Goal: Information Seeking & Learning: Understand process/instructions

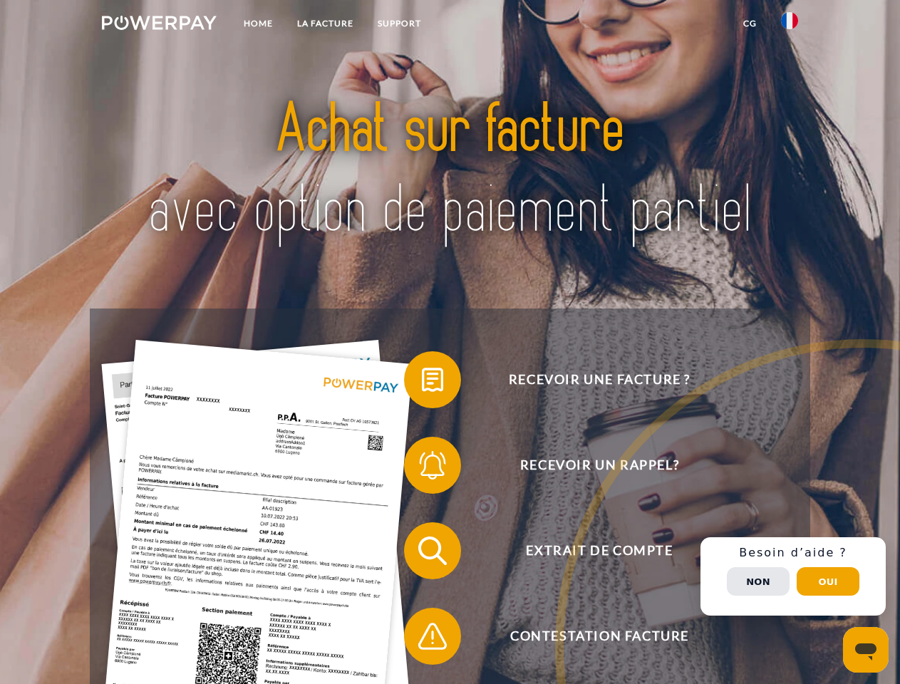
click at [159, 25] on img at bounding box center [159, 23] width 115 height 14
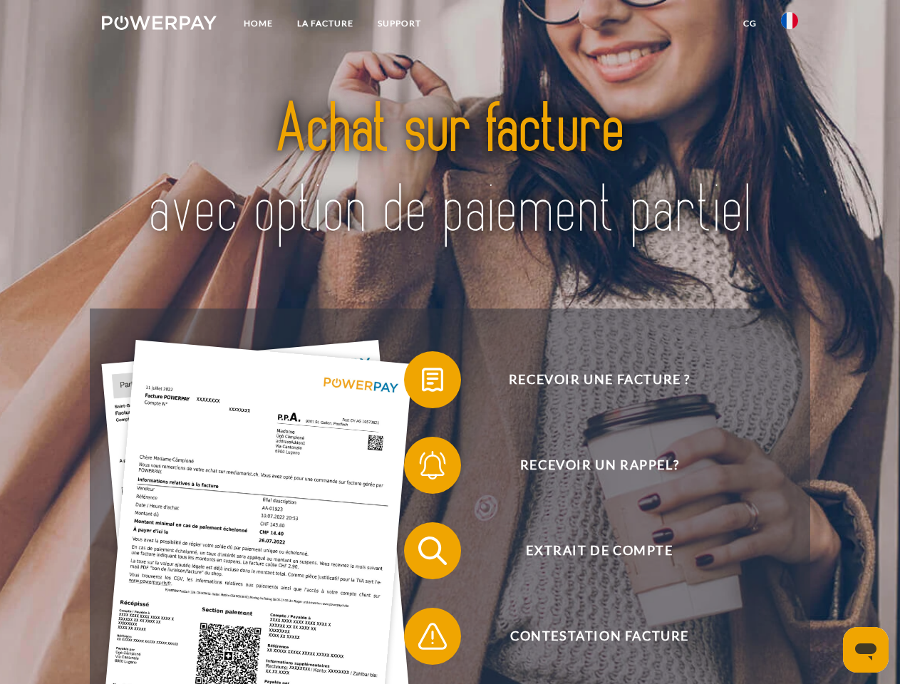
click at [789, 25] on img at bounding box center [789, 20] width 17 height 17
click at [749, 24] on link "CG" at bounding box center [750, 24] width 38 height 26
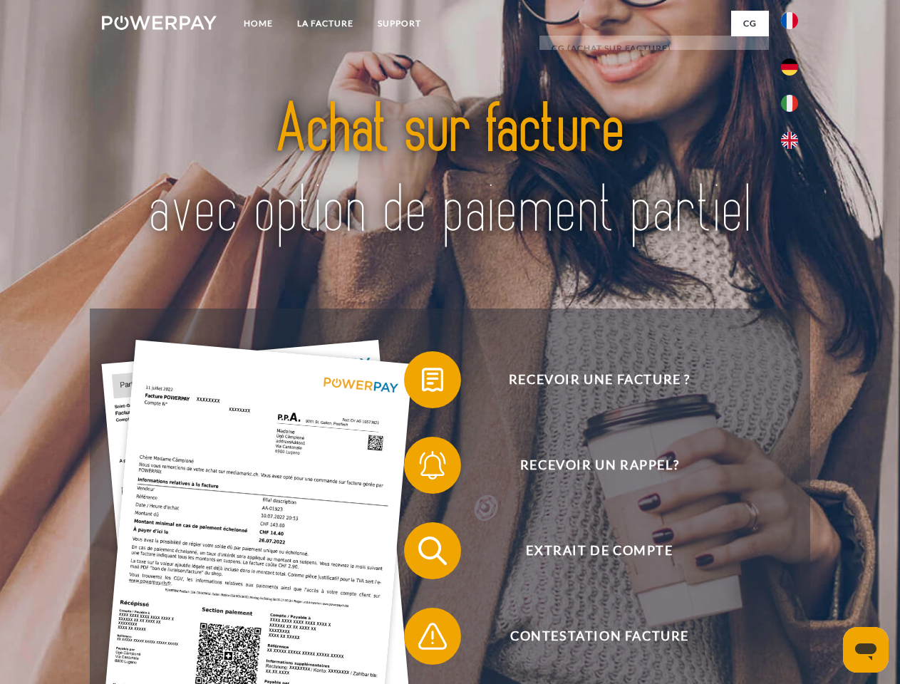
click at [422, 382] on span at bounding box center [410, 379] width 71 height 71
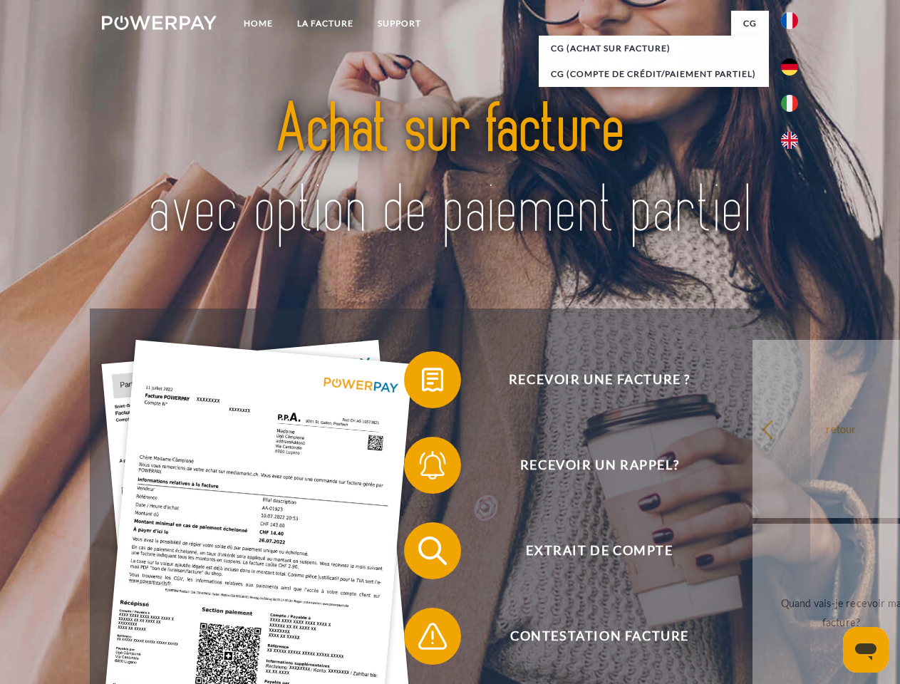
click at [422, 468] on div "Recevoir une facture ? Recevoir un rappel? Extrait de compte retour" at bounding box center [449, 593] width 719 height 570
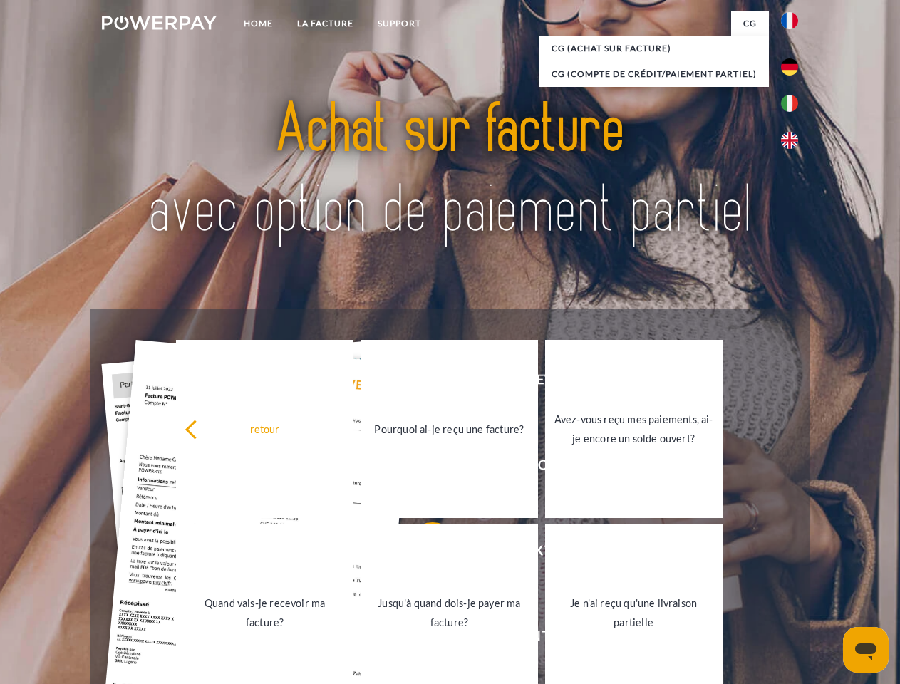
click at [422, 553] on link "Jusqu'à quand dois-je payer ma facture?" at bounding box center [448, 613] width 177 height 178
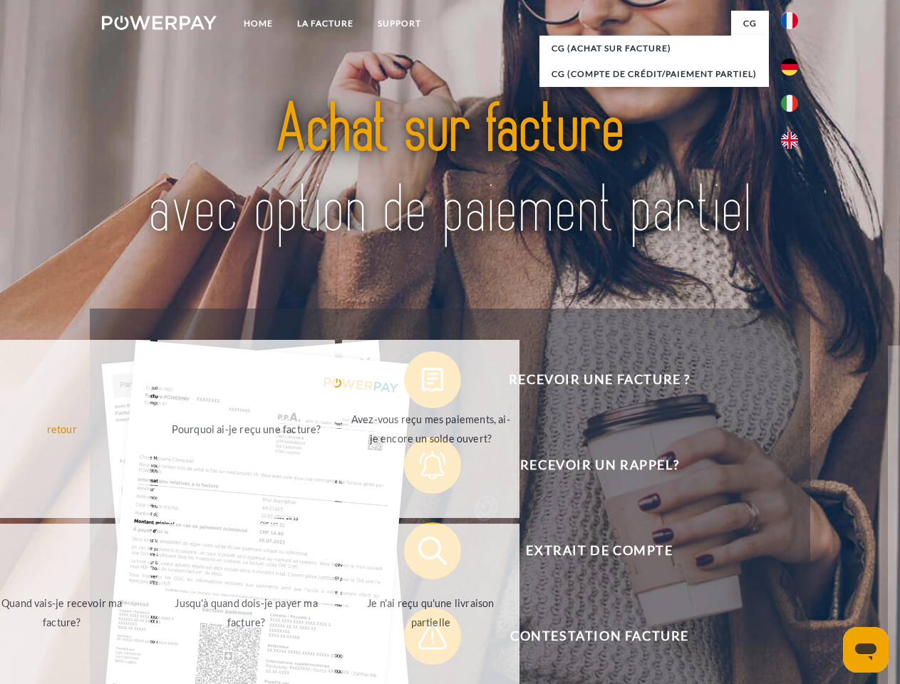
click at [422, 639] on span at bounding box center [410, 635] width 71 height 71
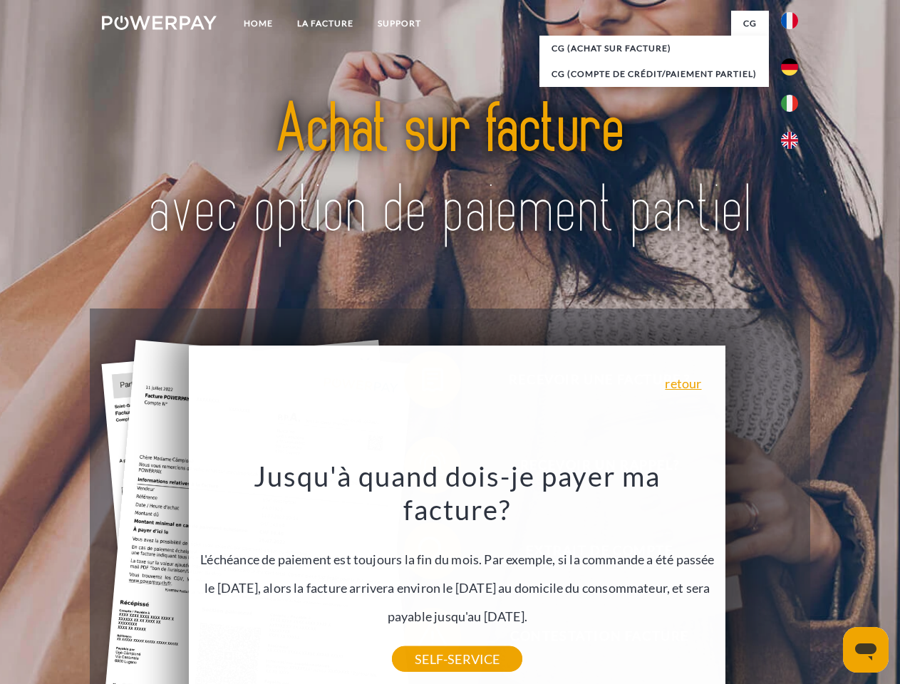
click at [793, 576] on div "Recevoir une facture ? Recevoir un rappel? Extrait de compte retour" at bounding box center [449, 593] width 719 height 570
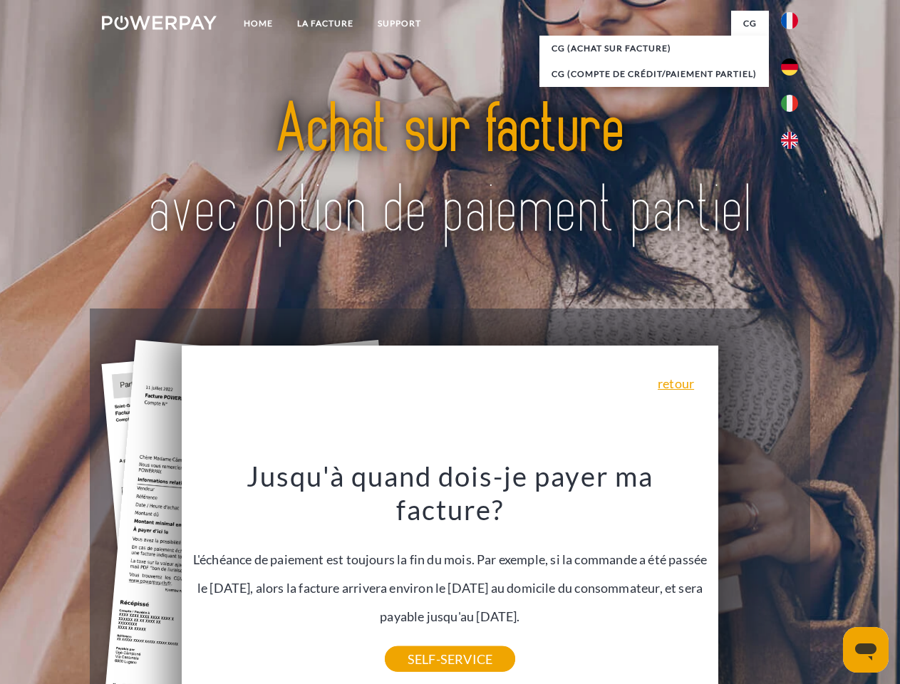
click at [758, 579] on span "Extrait de compte" at bounding box center [599, 550] width 349 height 57
click at [828, 581] on header "Home LA FACTURE Support" at bounding box center [450, 492] width 900 height 984
